Goal: Information Seeking & Learning: Check status

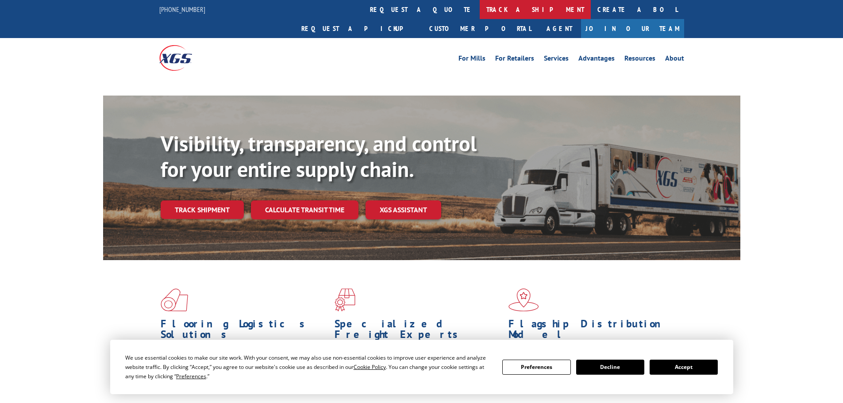
click at [480, 5] on link "track a shipment" at bounding box center [535, 9] width 111 height 19
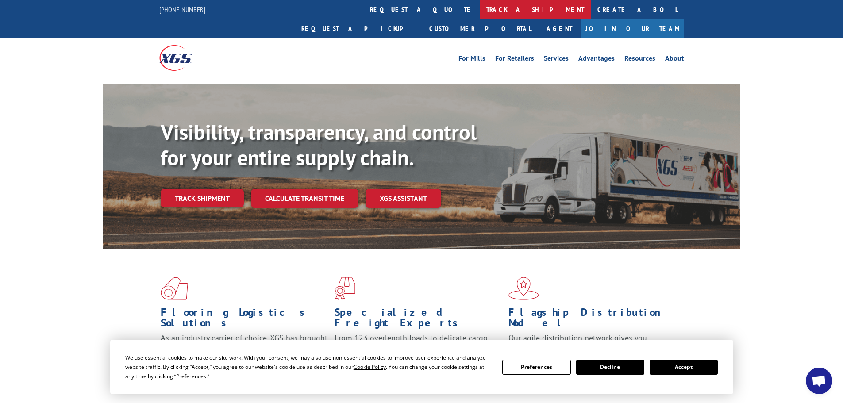
click at [480, 11] on link "track a shipment" at bounding box center [535, 9] width 111 height 19
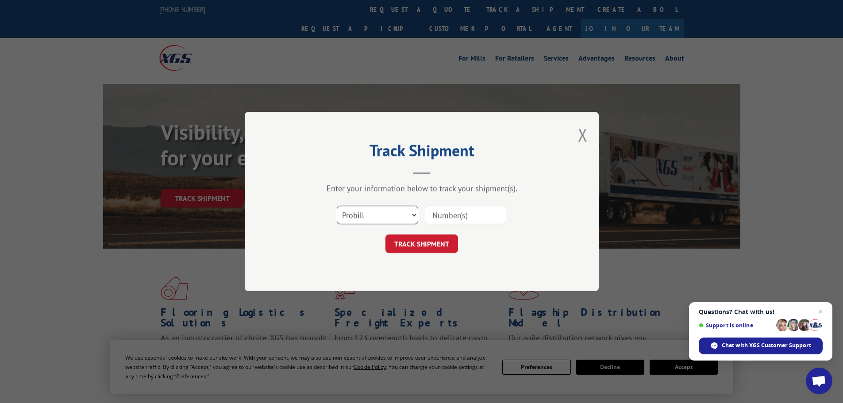
click at [384, 212] on select "Select category... Probill BOL PO" at bounding box center [377, 215] width 81 height 19
select select "bol"
click at [337, 206] on select "Select category... Probill BOL PO" at bounding box center [377, 215] width 81 height 19
click at [456, 216] on input at bounding box center [465, 215] width 81 height 19
paste input "6082613"
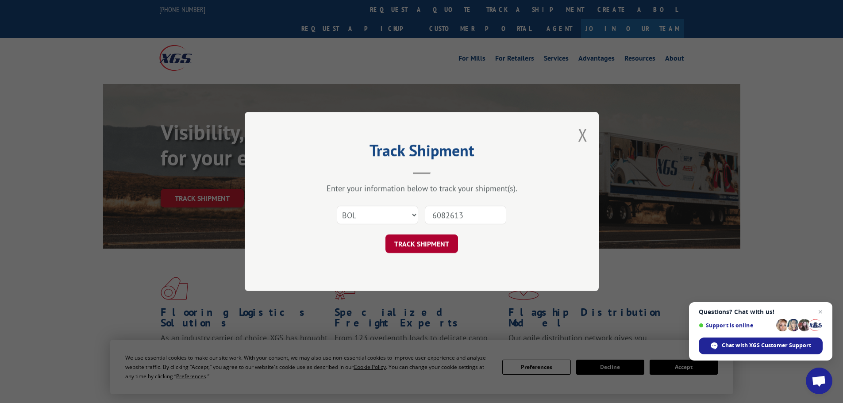
type input "6082613"
click at [446, 243] on button "TRACK SHIPMENT" at bounding box center [421, 243] width 73 height 19
